Goal: Navigation & Orientation: Find specific page/section

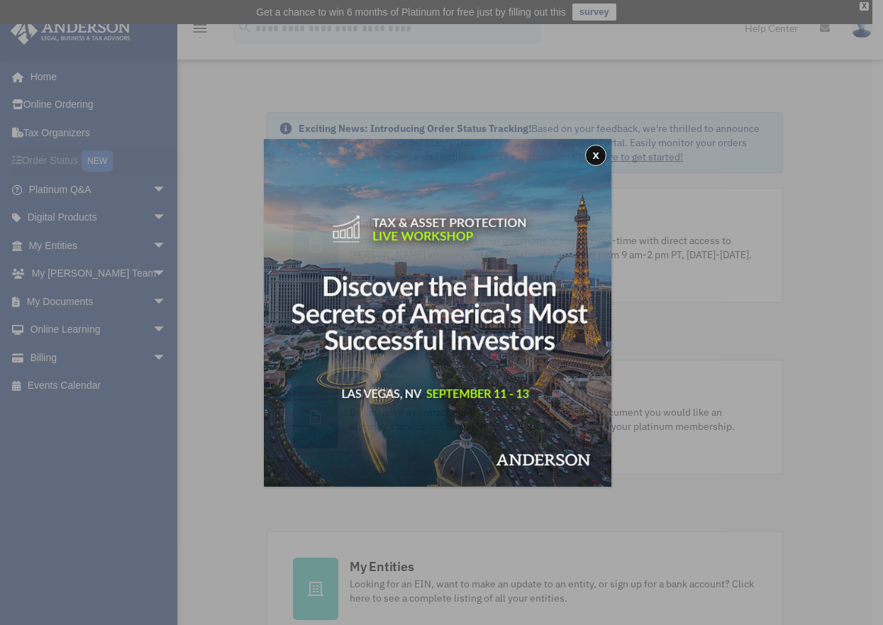
click at [58, 167] on div "x" at bounding box center [441, 312] width 883 height 625
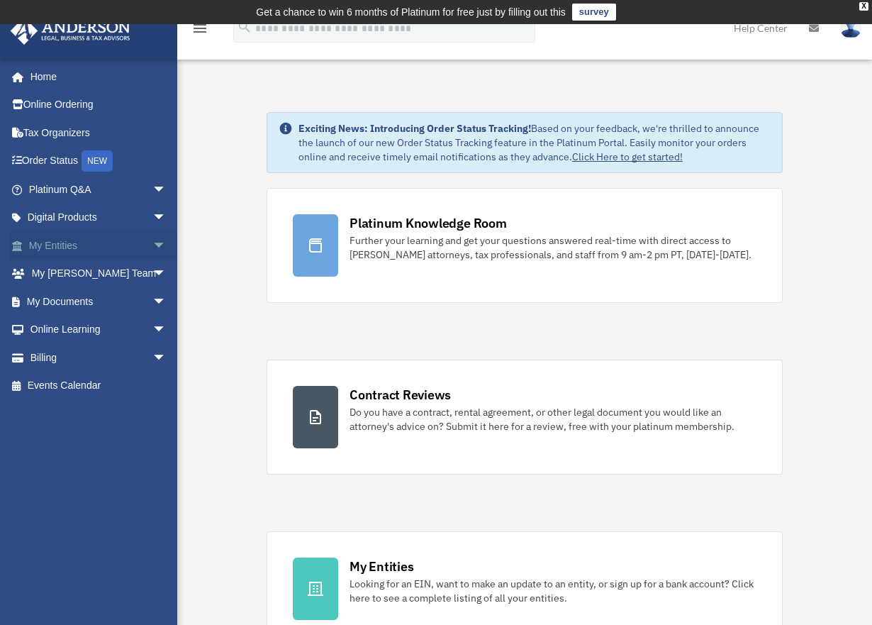
click at [53, 245] on link "My Entities arrow_drop_down" at bounding box center [99, 245] width 178 height 28
click at [152, 242] on span "arrow_drop_down" at bounding box center [166, 245] width 28 height 29
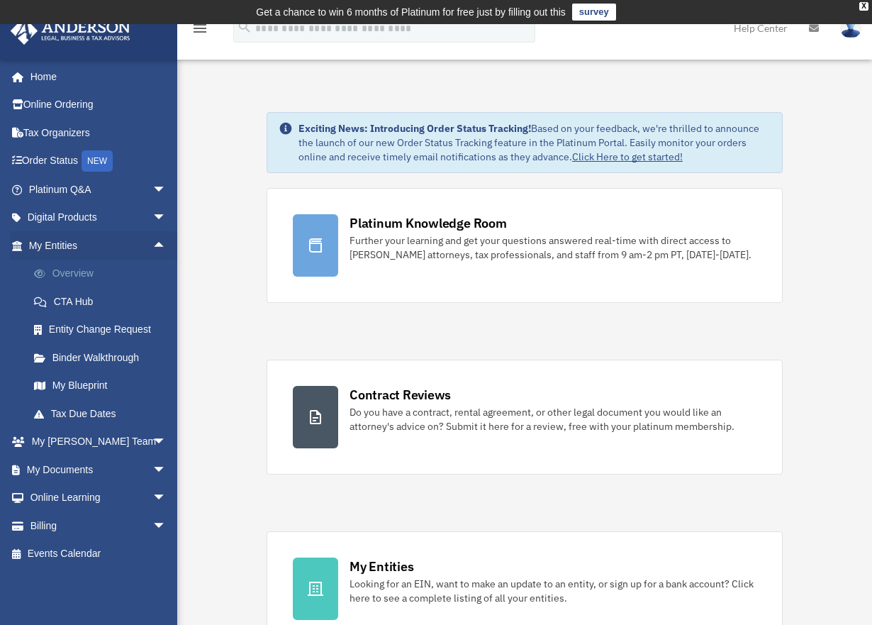
click at [79, 271] on link "Overview" at bounding box center [104, 273] width 168 height 28
click at [76, 271] on link "Overview" at bounding box center [104, 273] width 168 height 28
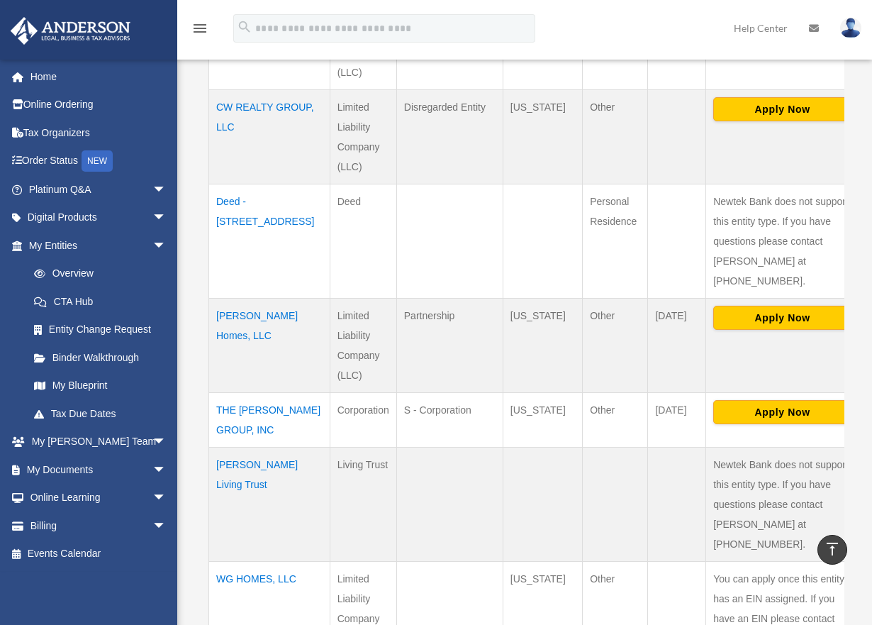
scroll to position [780, 0]
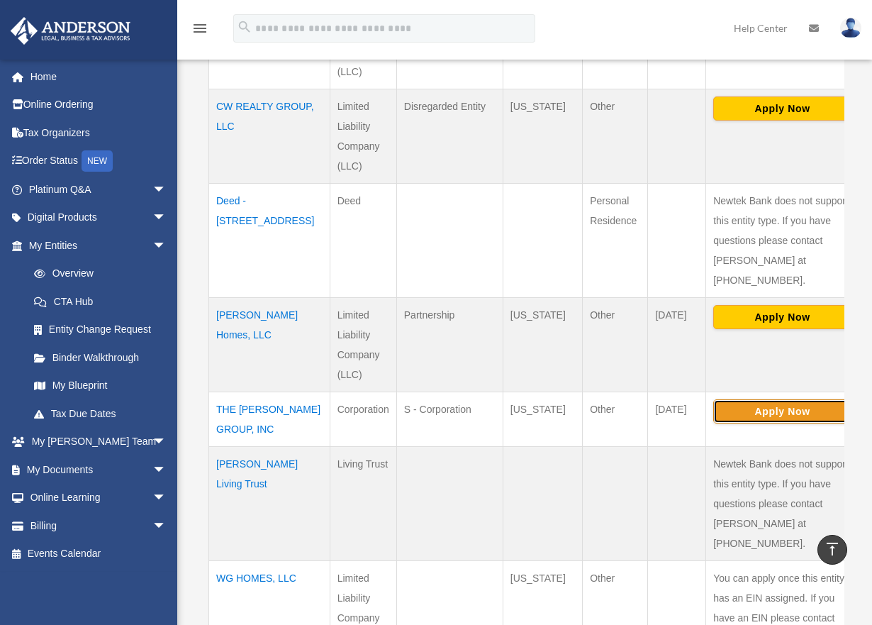
click at [737, 399] on button "Apply Now" at bounding box center [782, 411] width 138 height 24
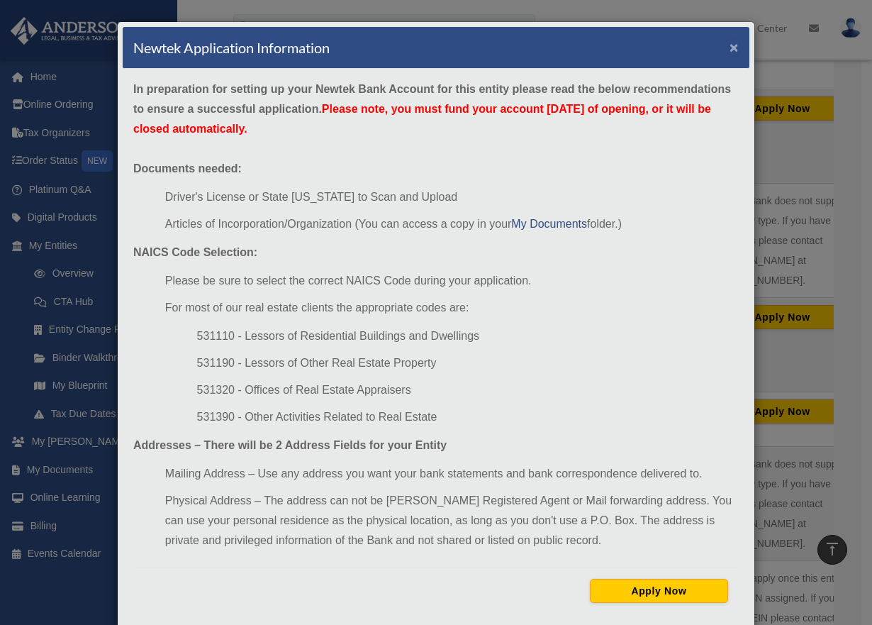
click at [729, 50] on button "×" at bounding box center [733, 47] width 9 height 15
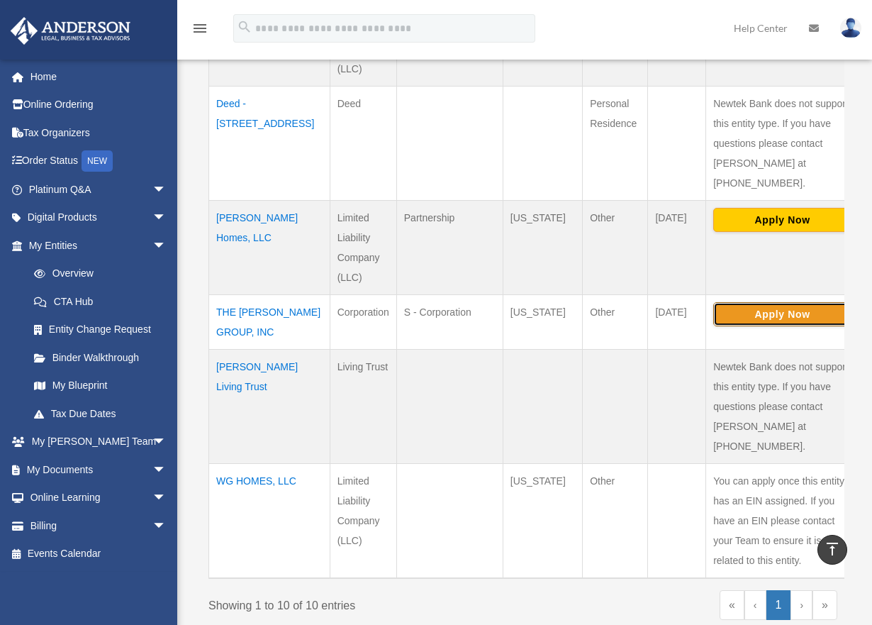
scroll to position [875, 0]
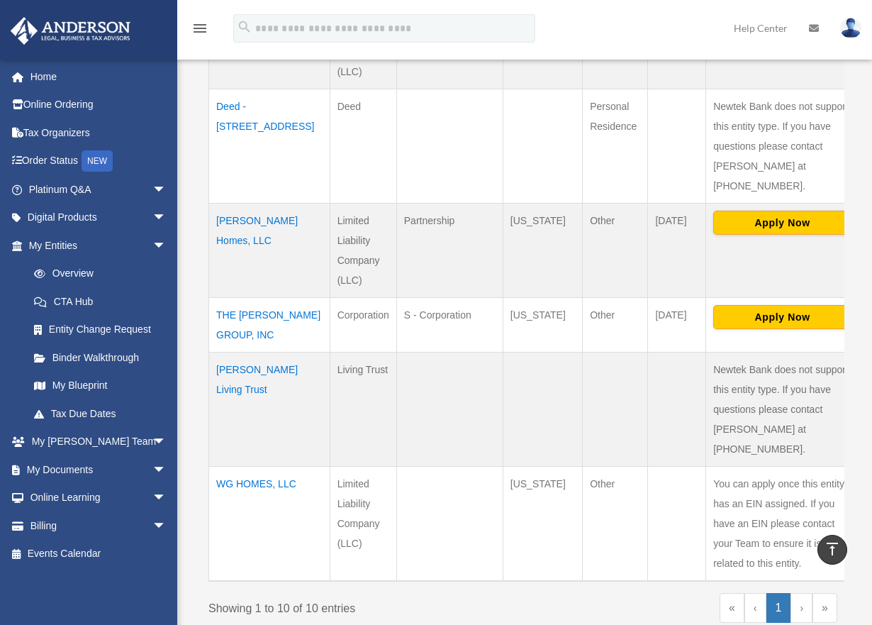
click at [242, 298] on td "THE [PERSON_NAME] GROUP, INC" at bounding box center [269, 325] width 121 height 55
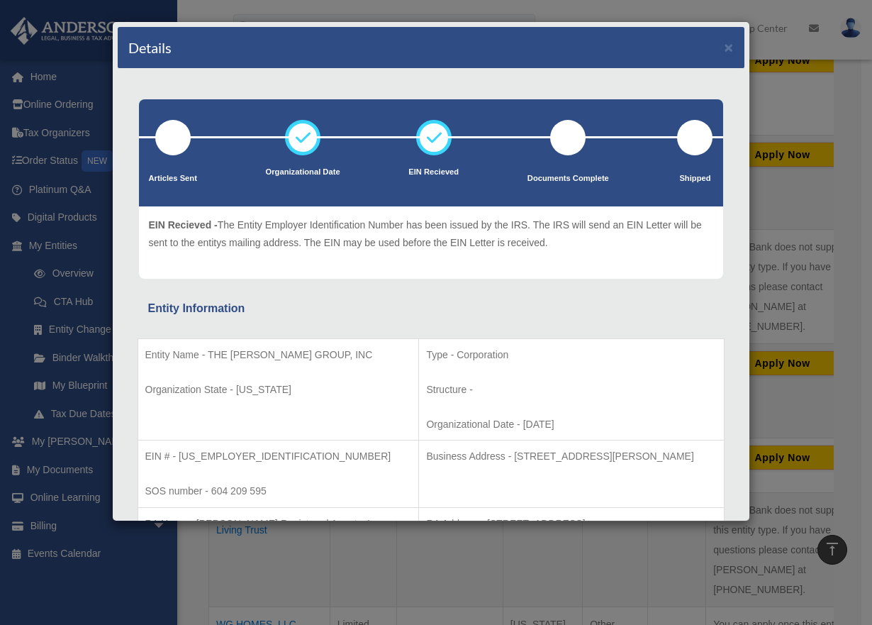
scroll to position [733, 0]
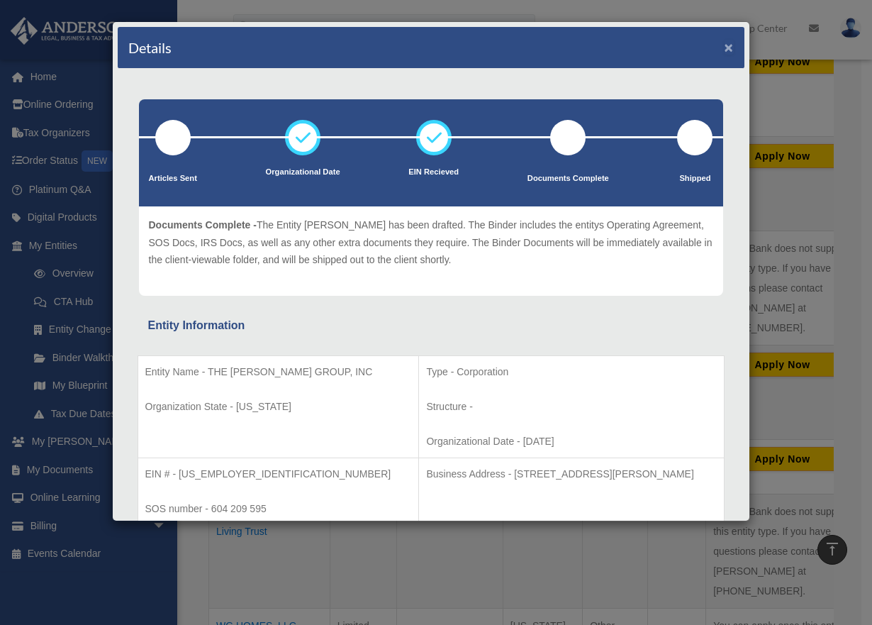
click at [724, 46] on button "×" at bounding box center [728, 47] width 9 height 15
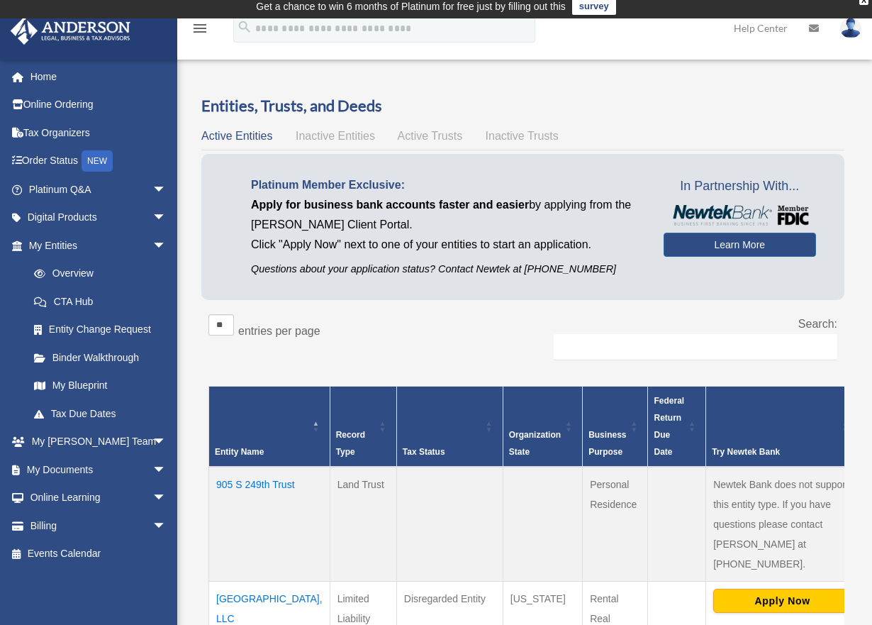
scroll to position [0, 0]
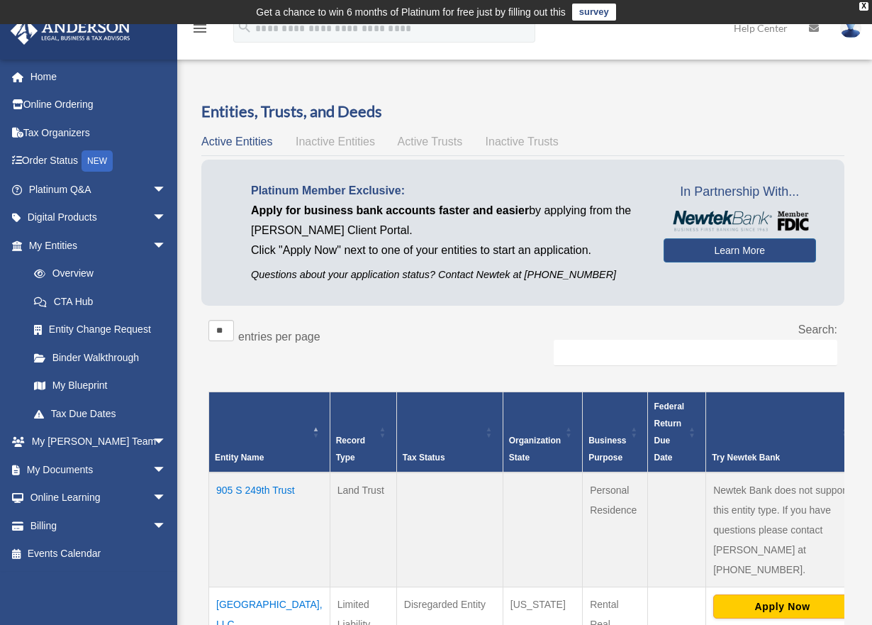
click at [325, 140] on span "Inactive Entities" at bounding box center [335, 141] width 79 height 12
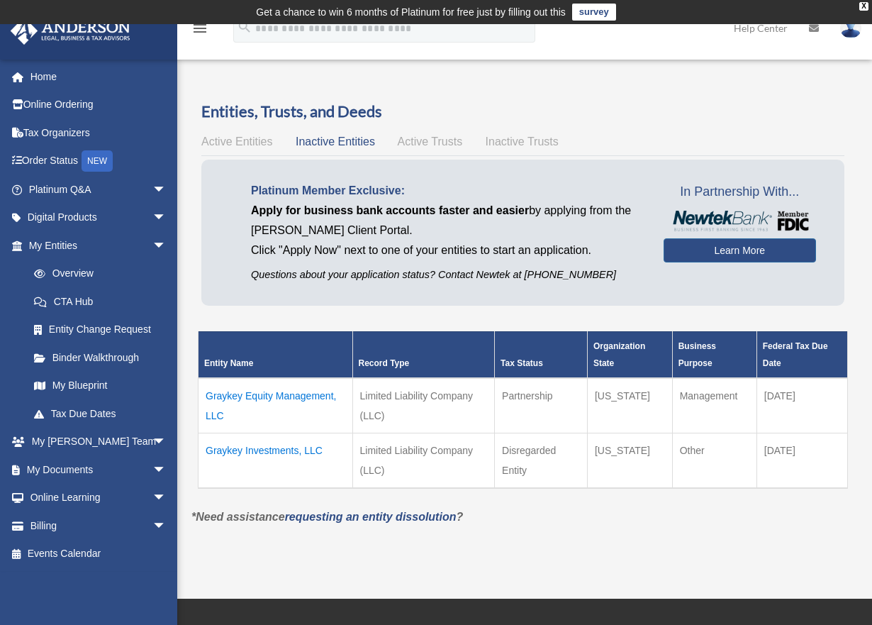
click at [218, 142] on span "Active Entities" at bounding box center [236, 141] width 71 height 12
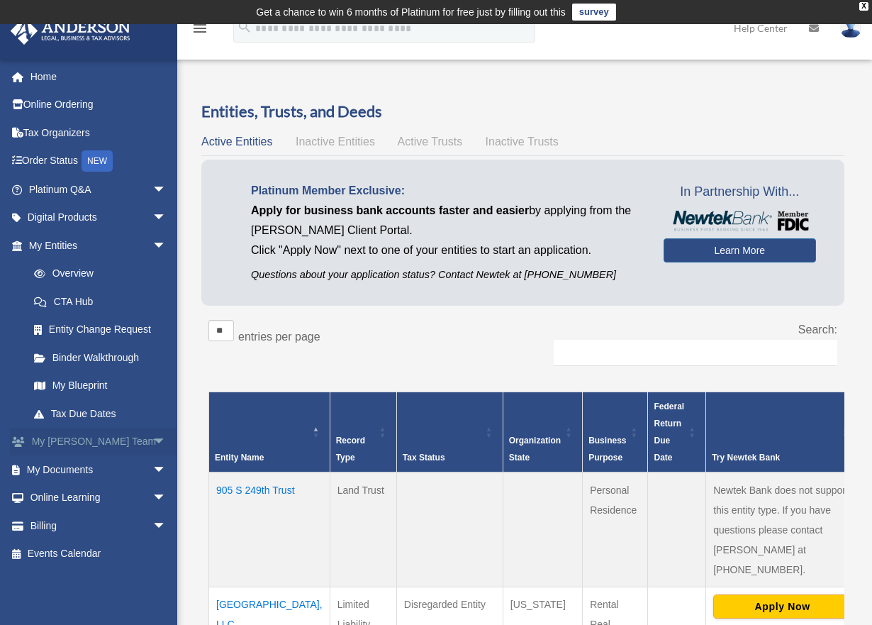
click at [131, 441] on link "My Anderson Team arrow_drop_down" at bounding box center [99, 441] width 178 height 28
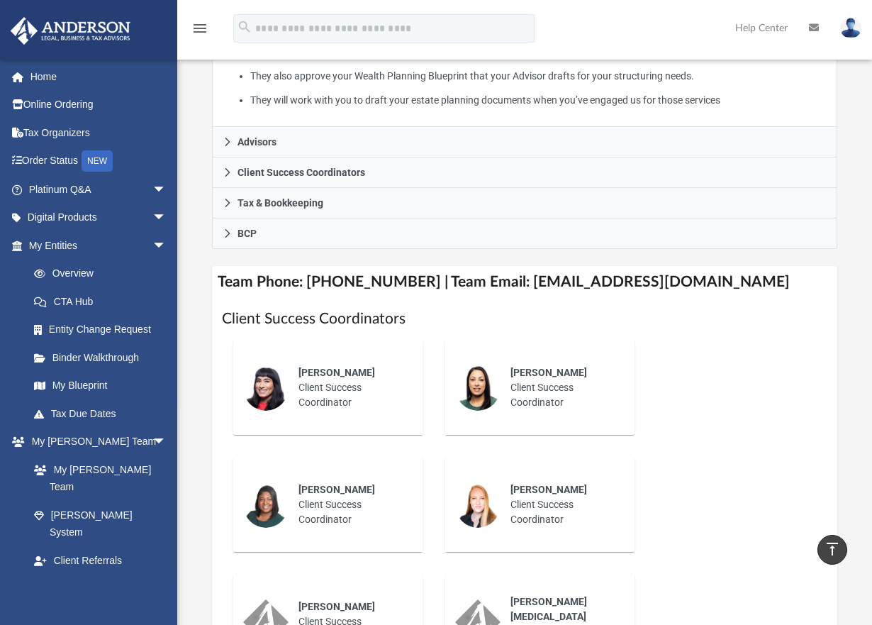
scroll to position [473, 0]
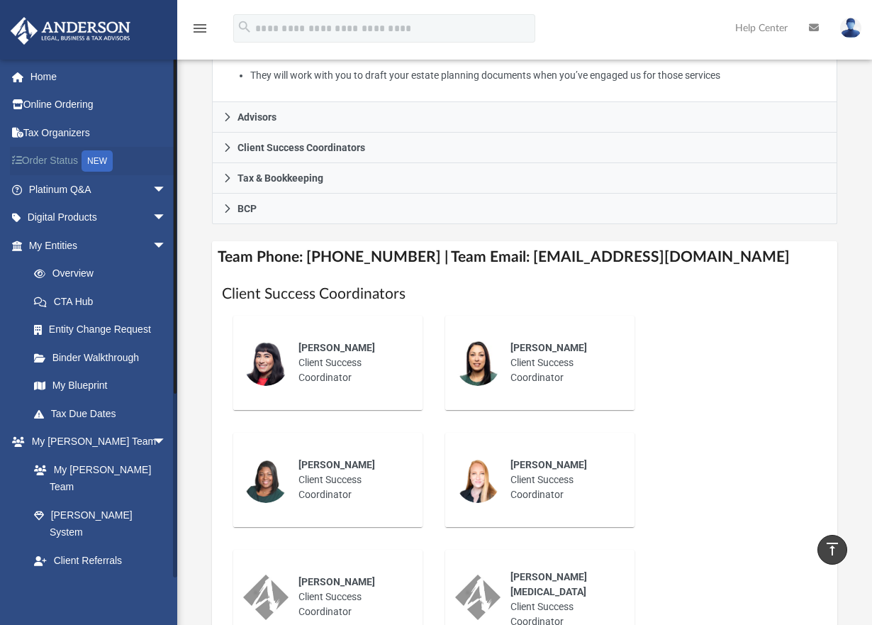
click at [51, 158] on link "Order Status NEW" at bounding box center [99, 161] width 178 height 29
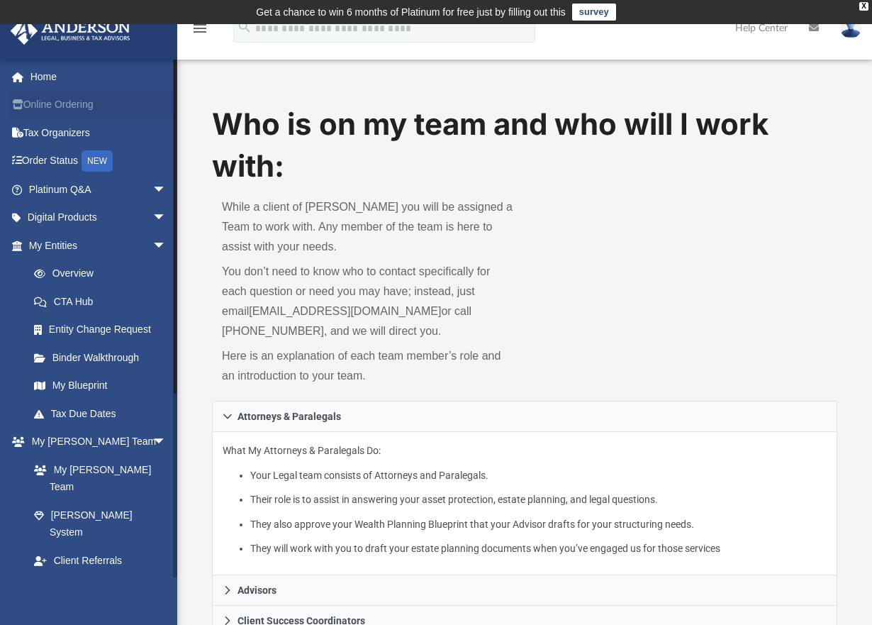
click at [69, 107] on link "Online Ordering" at bounding box center [99, 105] width 178 height 28
click at [35, 243] on link "My Entities arrow_drop_down" at bounding box center [99, 245] width 178 height 28
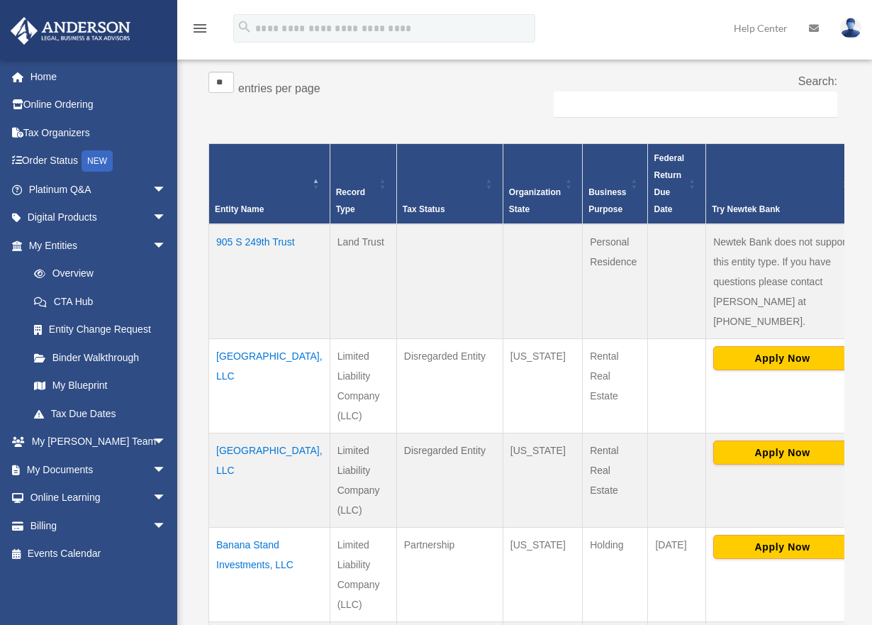
scroll to position [331, 0]
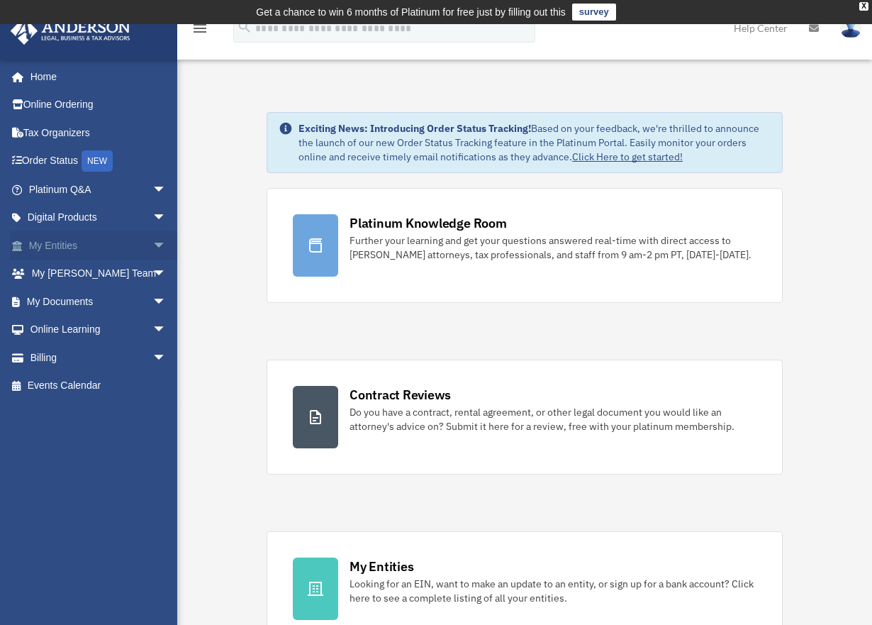
click at [76, 239] on link "My Entities arrow_drop_down" at bounding box center [99, 245] width 178 height 28
click at [154, 246] on span "arrow_drop_down" at bounding box center [166, 245] width 28 height 29
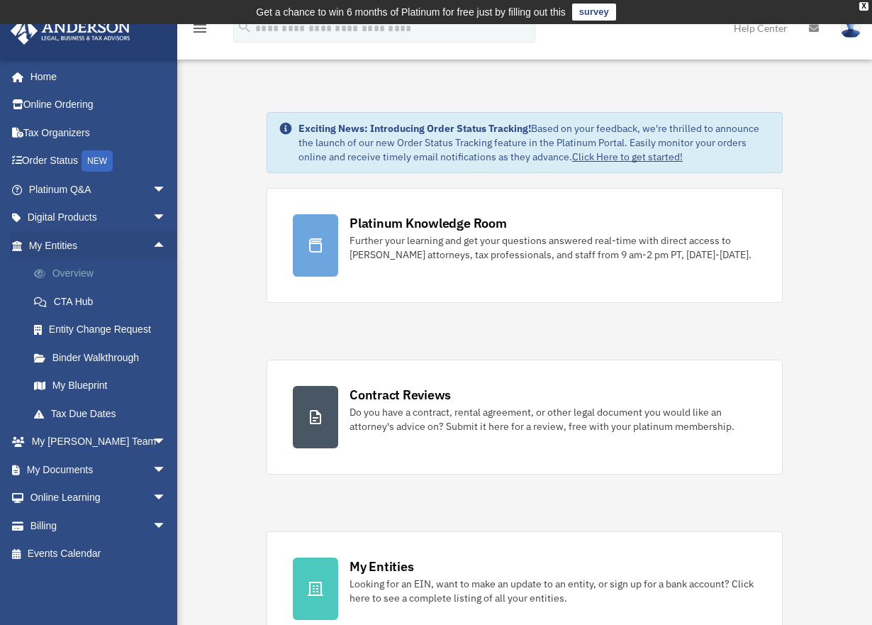
click at [66, 276] on link "Overview" at bounding box center [104, 273] width 168 height 28
click at [72, 276] on link "Overview" at bounding box center [104, 273] width 168 height 28
click at [76, 272] on link "Overview" at bounding box center [104, 273] width 168 height 28
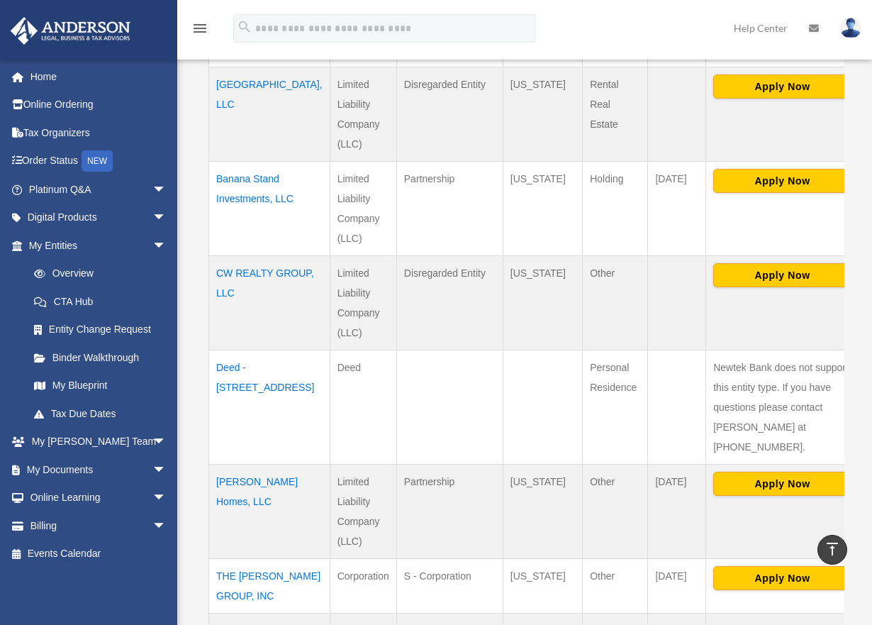
scroll to position [615, 0]
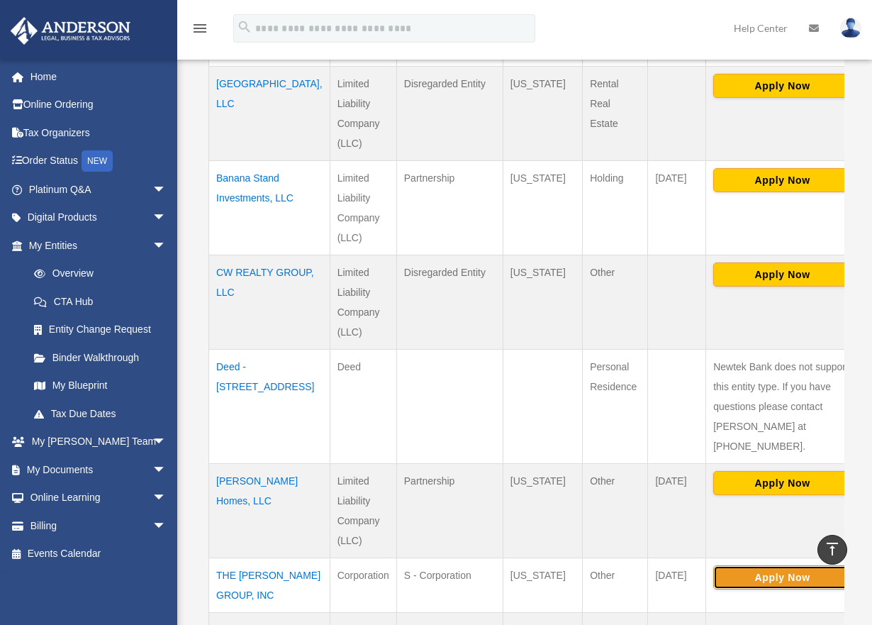
click at [746, 565] on button "Apply Now" at bounding box center [782, 577] width 138 height 24
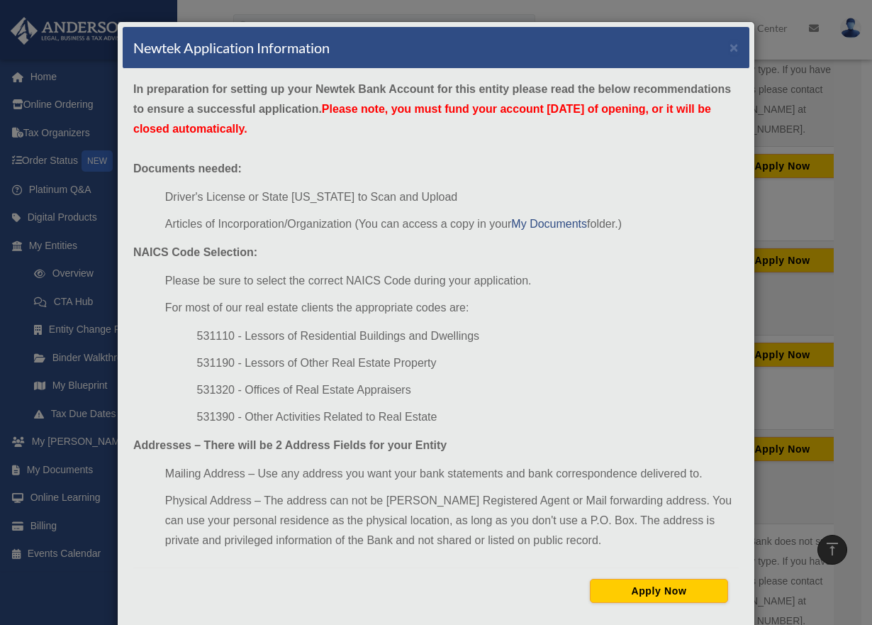
scroll to position [425, 0]
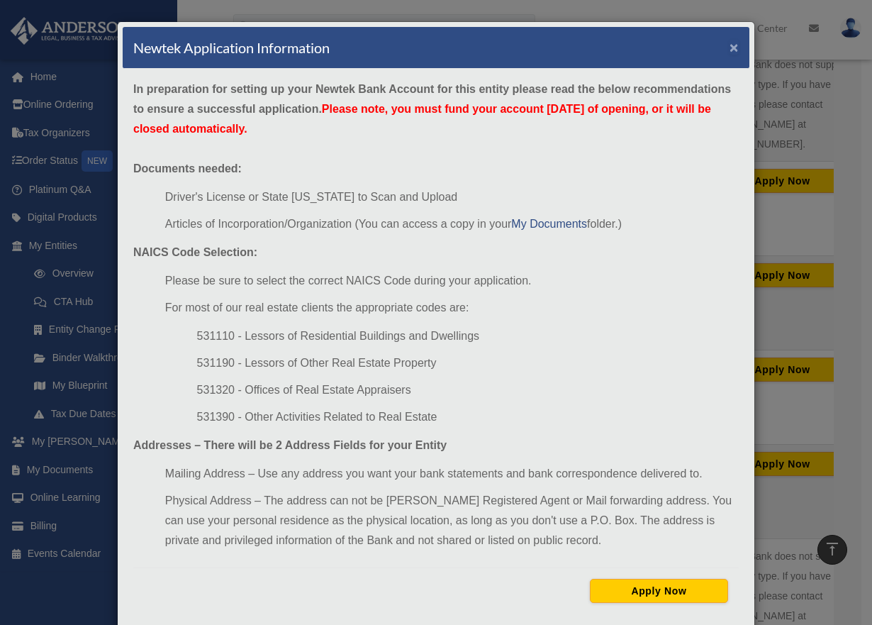
click at [729, 47] on button "×" at bounding box center [733, 47] width 9 height 15
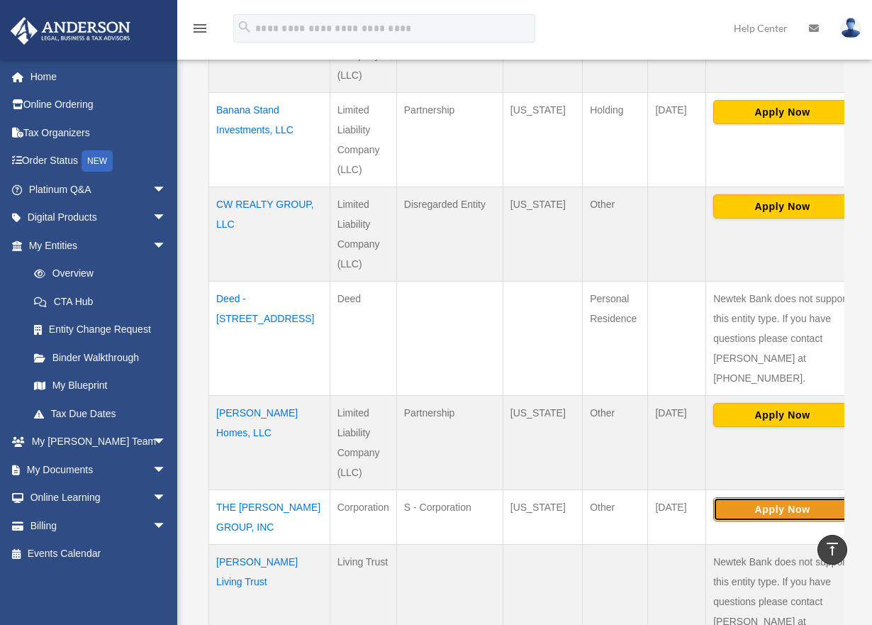
scroll to position [681, 0]
